Goal: Task Accomplishment & Management: Manage account settings

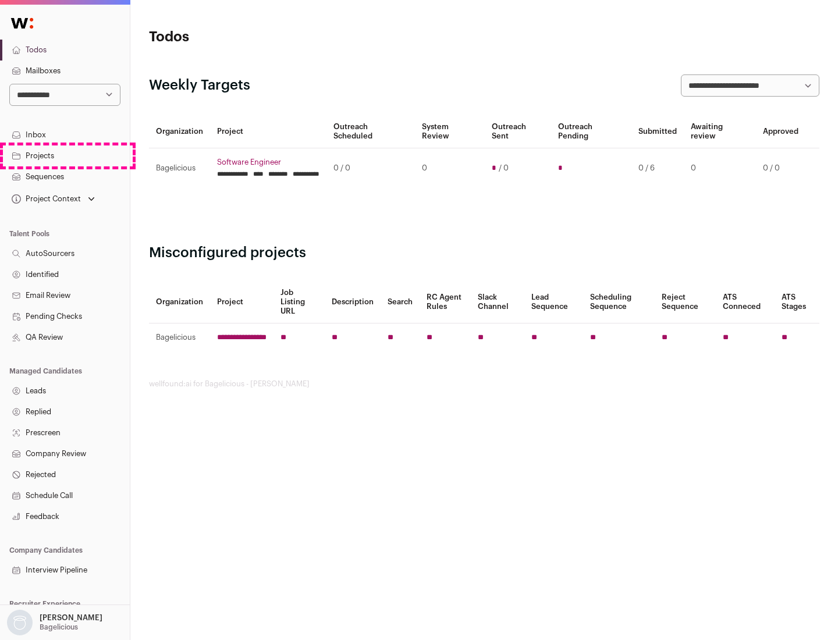
click at [65, 155] on link "Projects" at bounding box center [65, 155] width 130 height 21
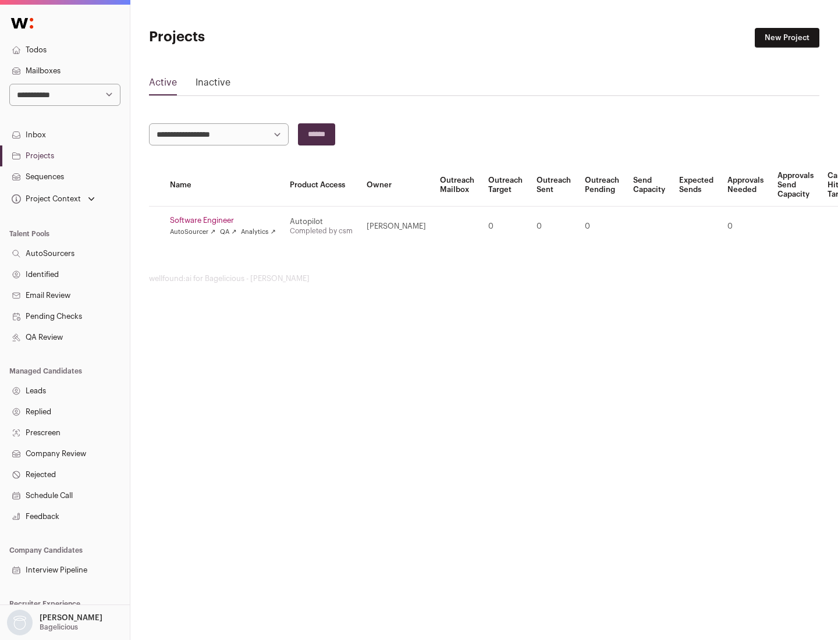
click at [226, 221] on link "Software Engineer" at bounding box center [223, 220] width 106 height 9
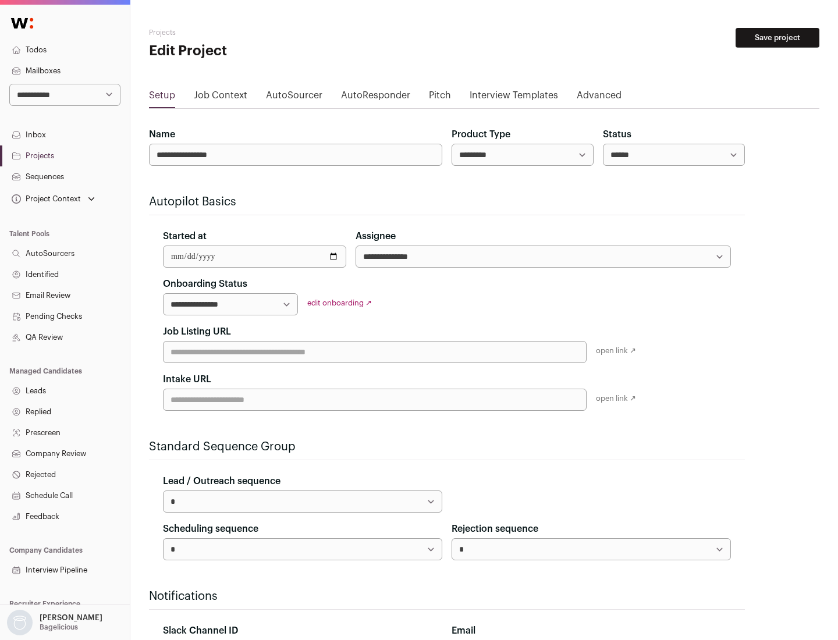
click at [777, 38] on button "Save project" at bounding box center [777, 38] width 84 height 20
